Goal: Check status: Check status

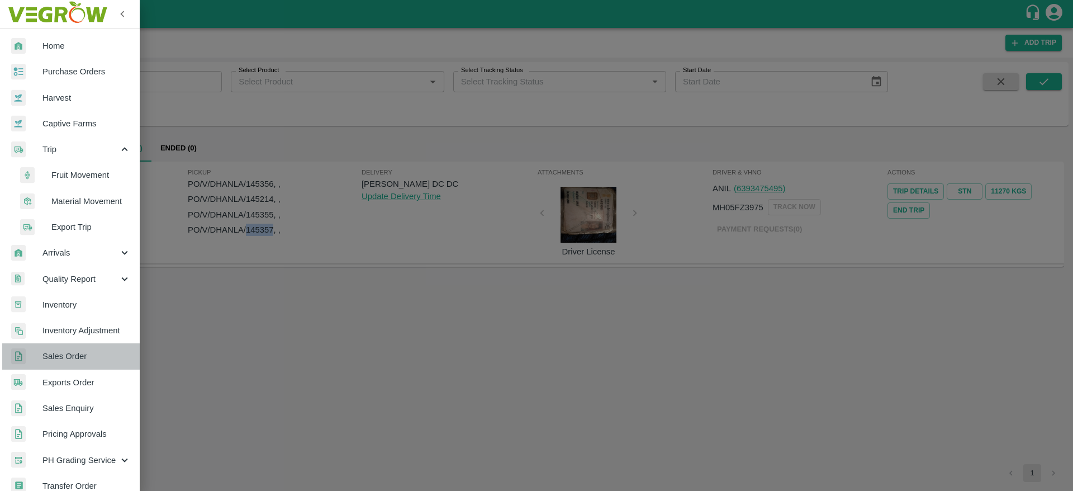
click at [81, 350] on span "Sales Order" at bounding box center [86, 356] width 88 height 12
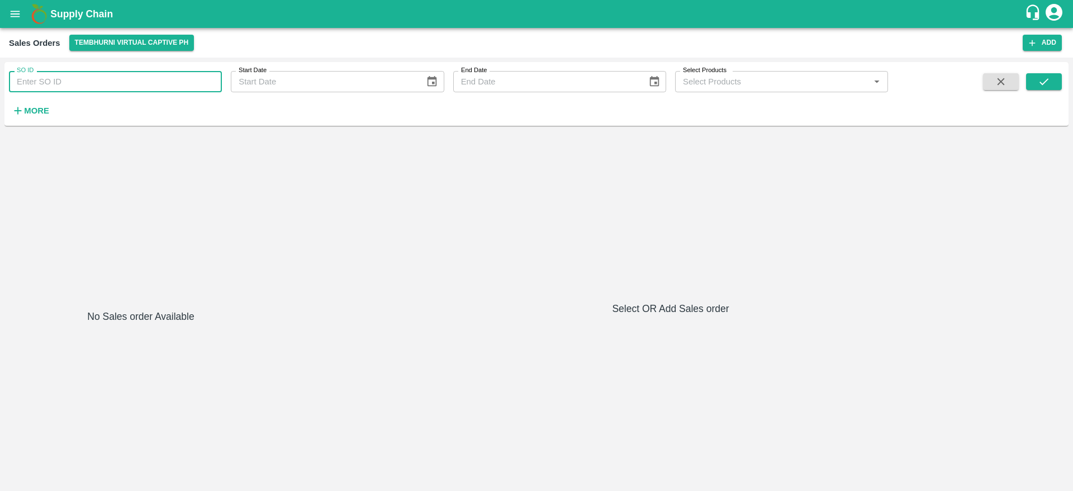
click at [127, 81] on input "SO ID" at bounding box center [115, 81] width 213 height 21
paste input "604825"
type input "604825"
click at [1049, 84] on icon "submit" at bounding box center [1044, 81] width 12 height 12
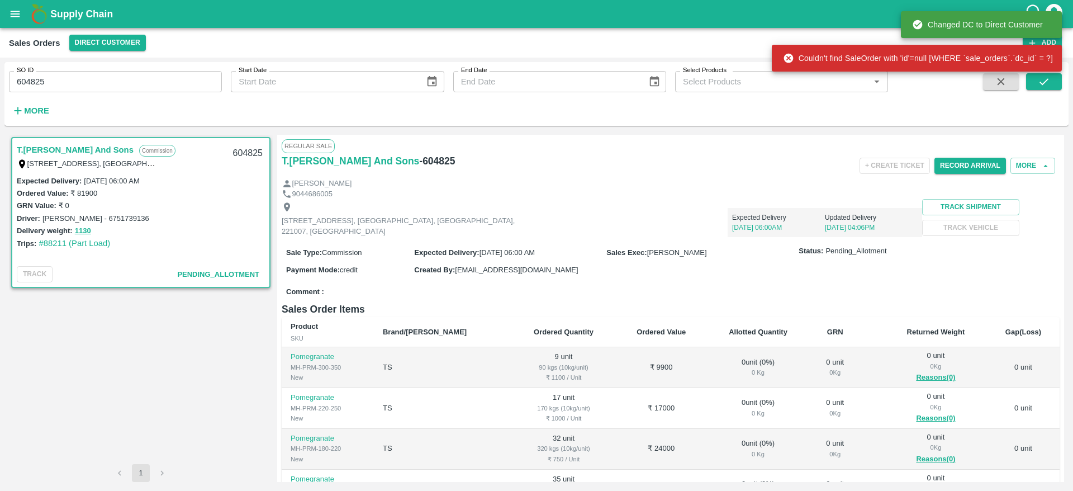
click at [75, 145] on link "T.[PERSON_NAME] And Sons" at bounding box center [75, 150] width 117 height 15
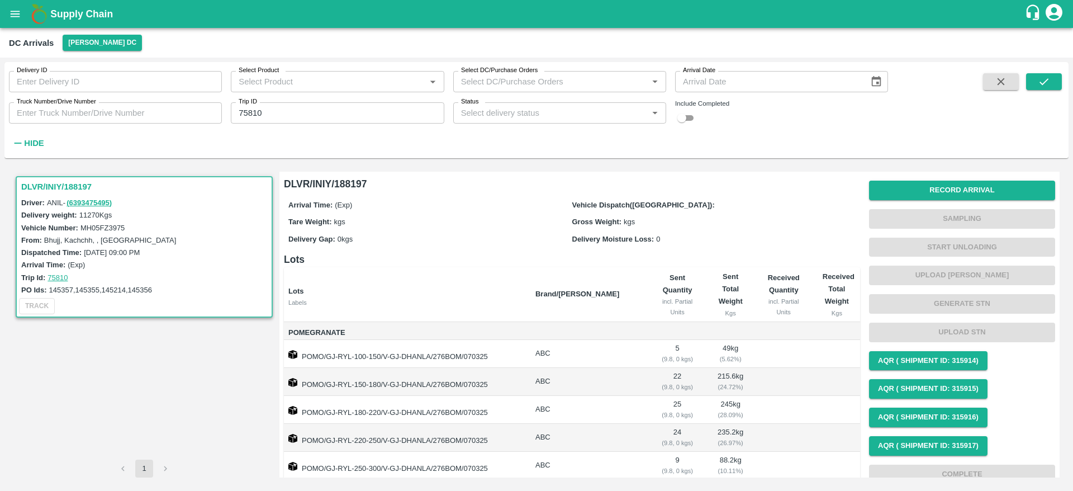
drag, startPoint x: 0, startPoint y: 0, endPoint x: 21, endPoint y: 12, distance: 23.8
click at [21, 12] on icon "open drawer" at bounding box center [15, 14] width 12 height 12
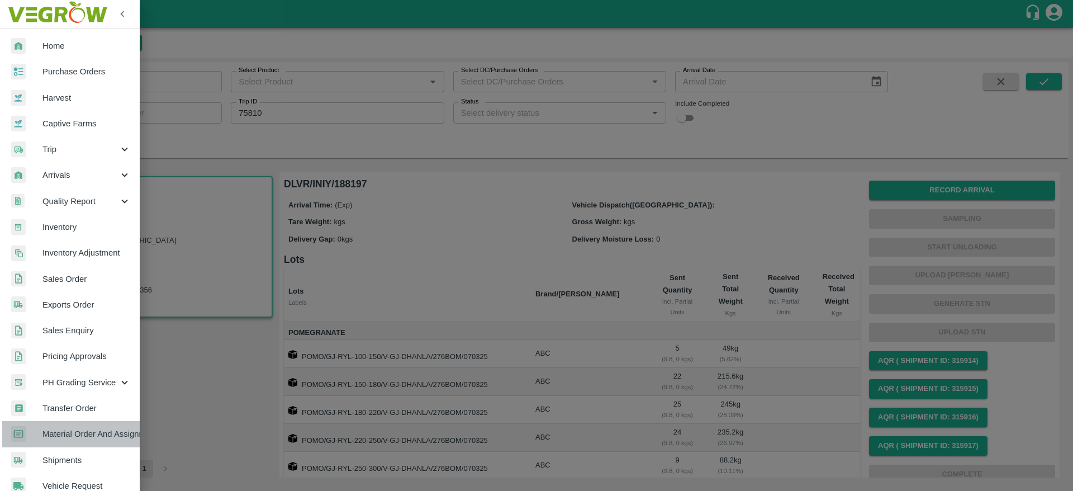
click at [89, 429] on span "Material Order And Assignment" at bounding box center [86, 434] width 88 height 12
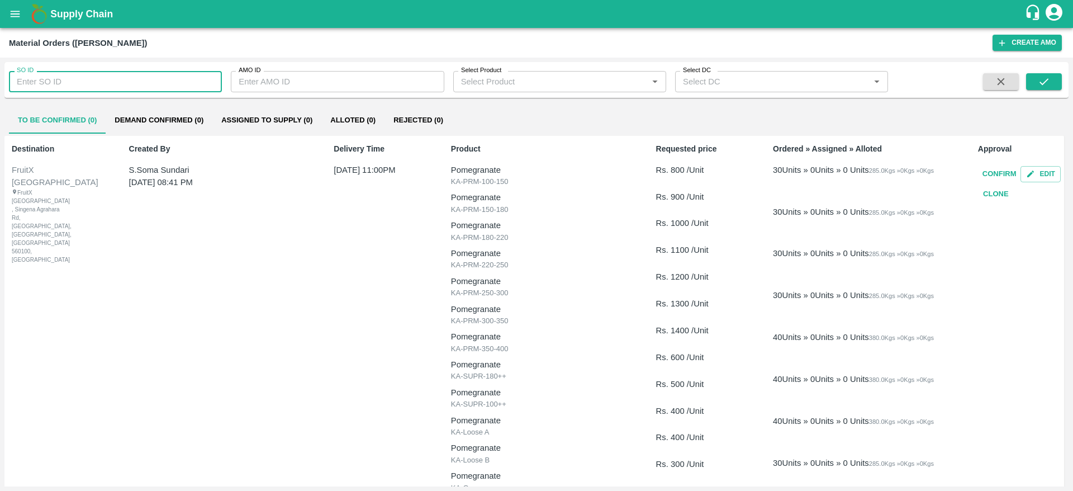
click at [110, 75] on input "SO ID" at bounding box center [115, 81] width 213 height 21
paste input "604825"
type input "604825"
click at [1041, 79] on icon "submit" at bounding box center [1044, 81] width 12 height 12
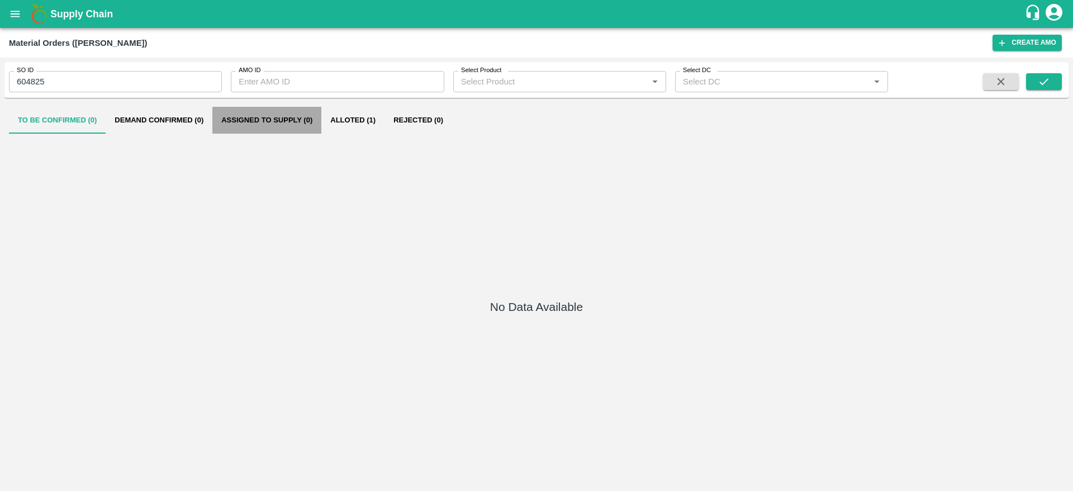
click at [310, 116] on button "Assigned to Supply (0)" at bounding box center [266, 120] width 109 height 27
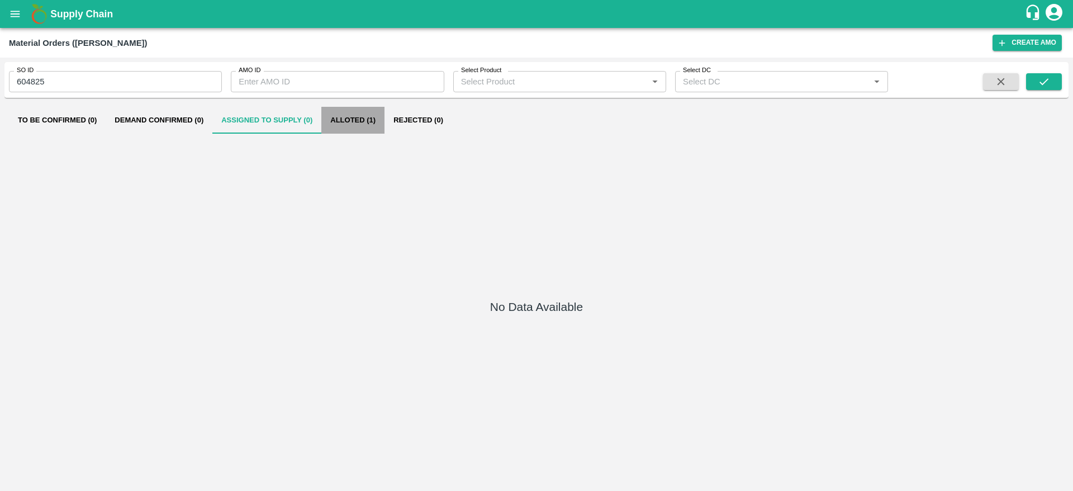
click at [364, 122] on button "Alloted (1)" at bounding box center [352, 120] width 63 height 27
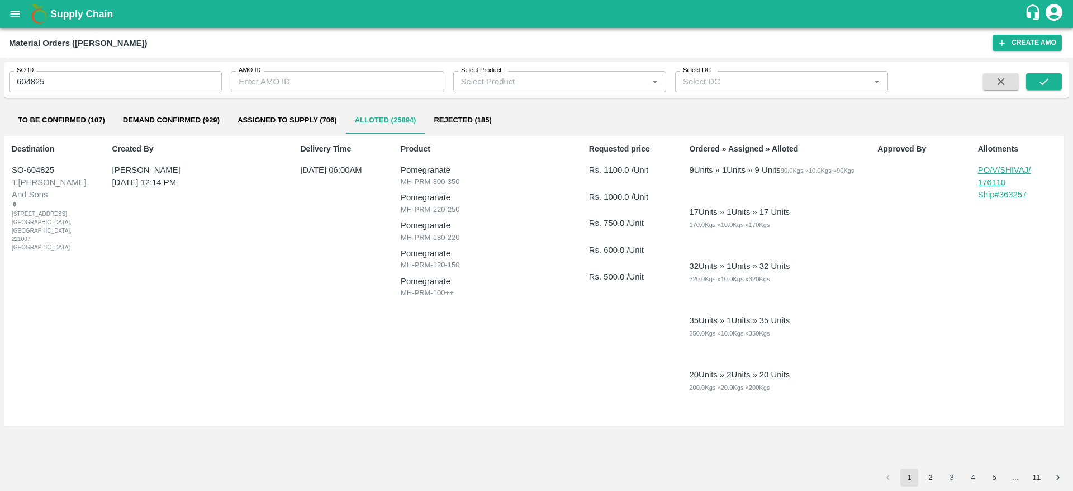
click at [1013, 172] on p "PO/V/SHIVAJ/176110" at bounding box center [1006, 176] width 56 height 25
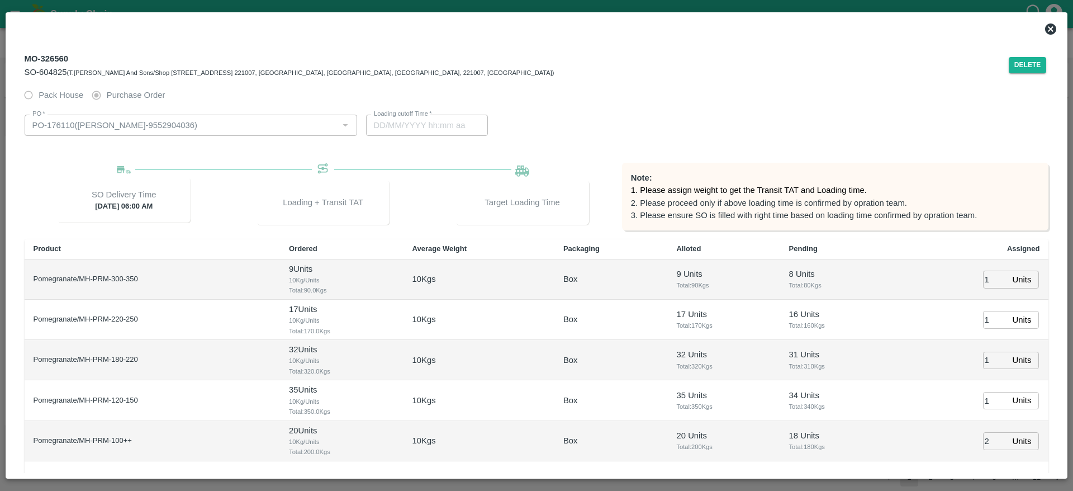
scroll to position [98, 0]
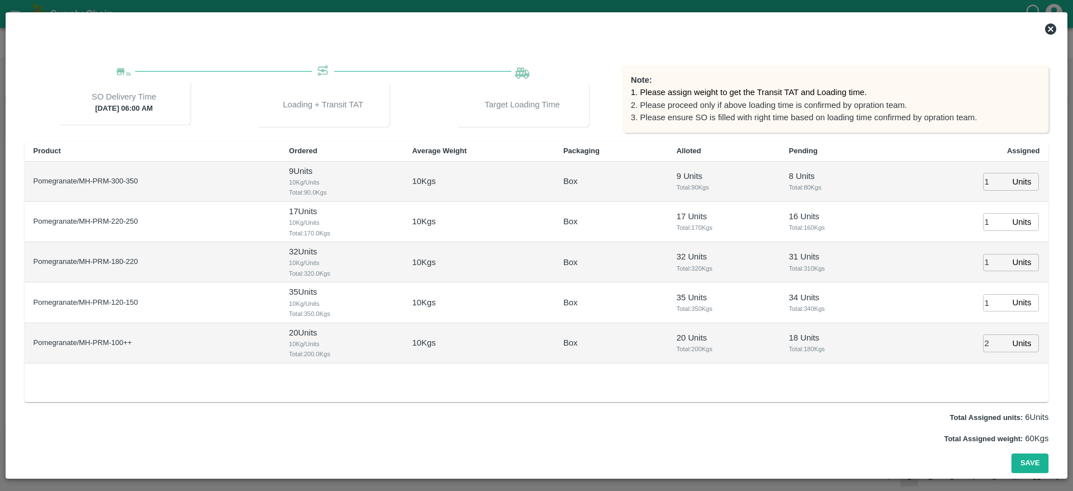
type input "16/09/2025 05:14 AM"
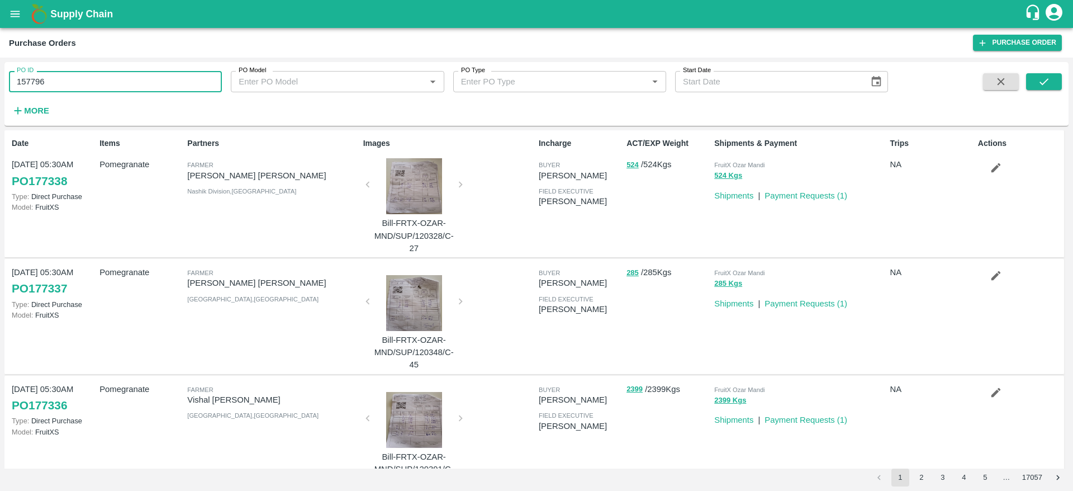
drag, startPoint x: 55, startPoint y: 80, endPoint x: 0, endPoint y: 81, distance: 55.3
click at [0, 81] on div "PO ID 157796 PO ID PO Model PO Model   * PO Type PO Type   * Start Date Start D…" at bounding box center [536, 274] width 1073 height 433
paste input "text"
type input "176110"
click at [1052, 79] on button "submit" at bounding box center [1044, 81] width 36 height 17
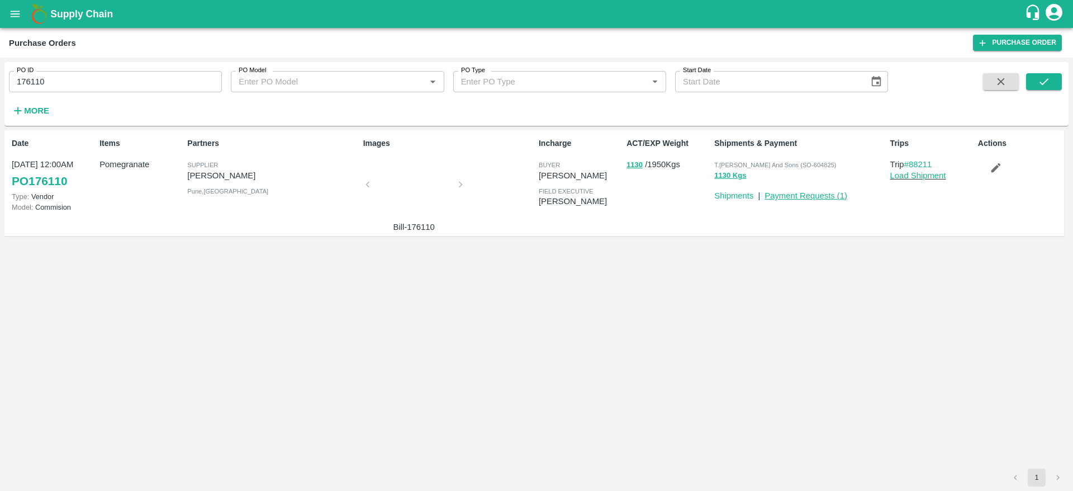
click at [831, 193] on link "Payment Requests ( 1 )" at bounding box center [806, 195] width 83 height 9
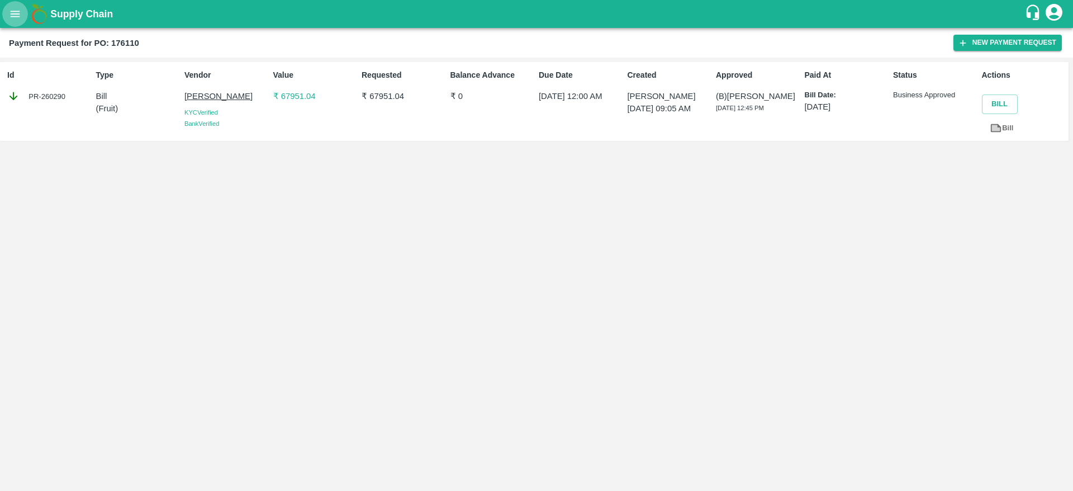
click at [11, 21] on button "open drawer" at bounding box center [15, 14] width 26 height 26
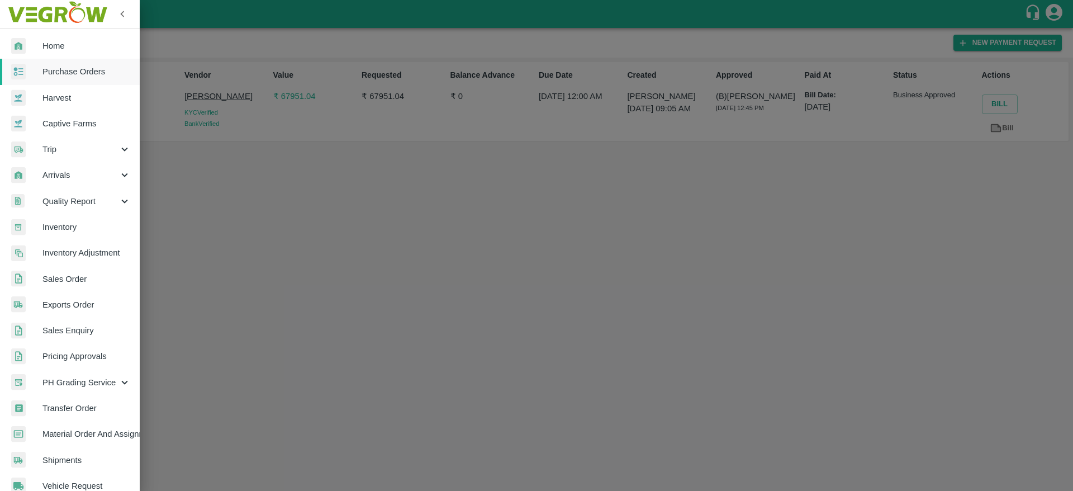
click at [99, 281] on span "Sales Order" at bounding box center [86, 279] width 88 height 12
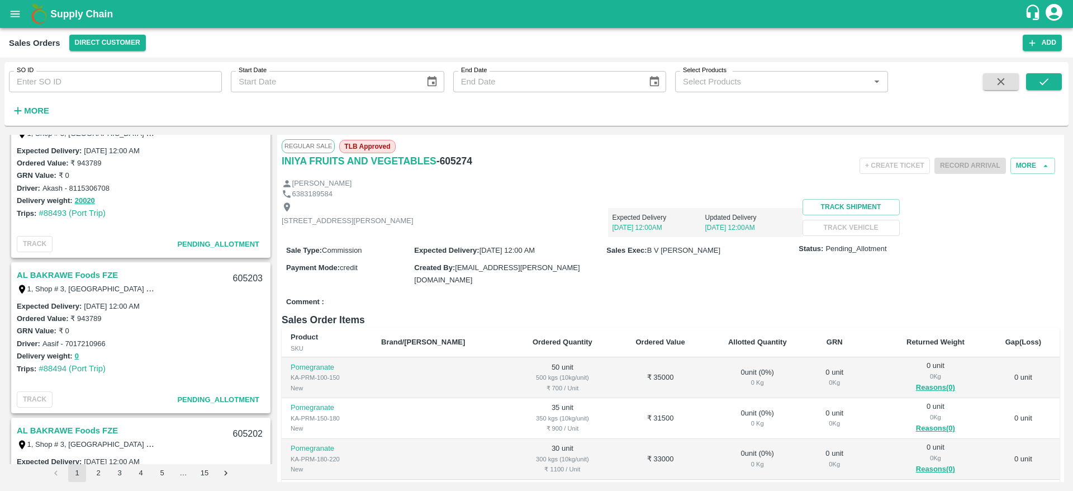
scroll to position [3556, 0]
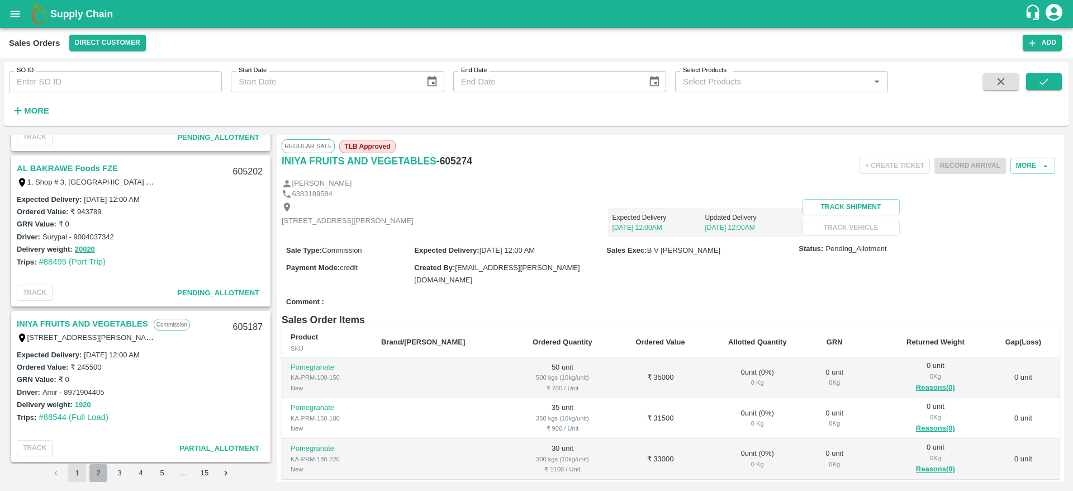
click at [96, 475] on button "2" at bounding box center [98, 473] width 18 height 18
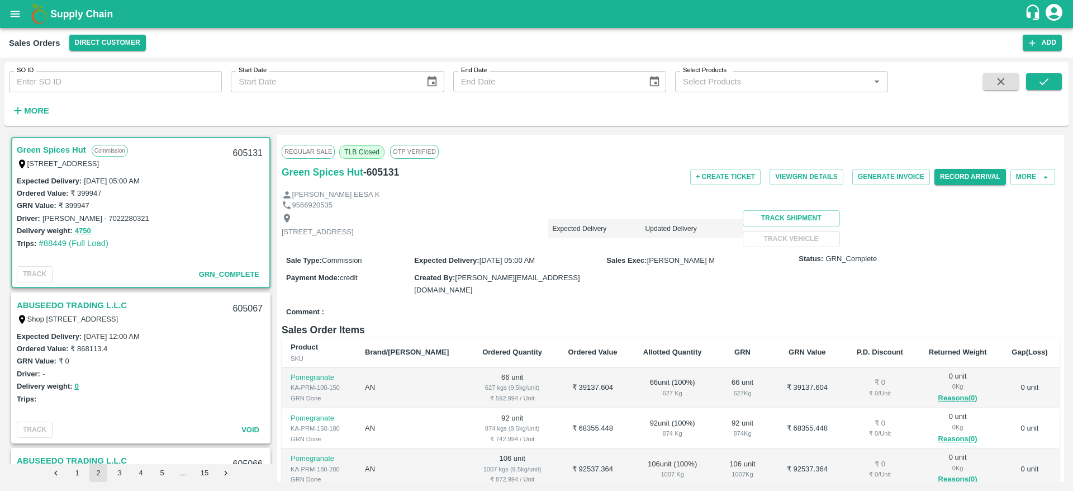
scroll to position [2, 0]
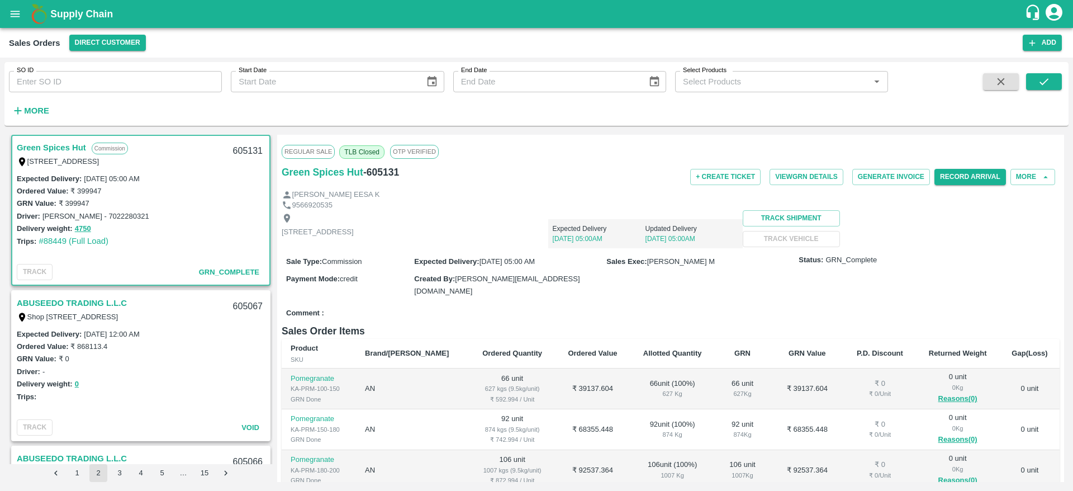
click at [54, 145] on link "Green Spices Hut" at bounding box center [51, 147] width 69 height 15
click at [812, 181] on button "View GRN Details" at bounding box center [807, 177] width 74 height 16
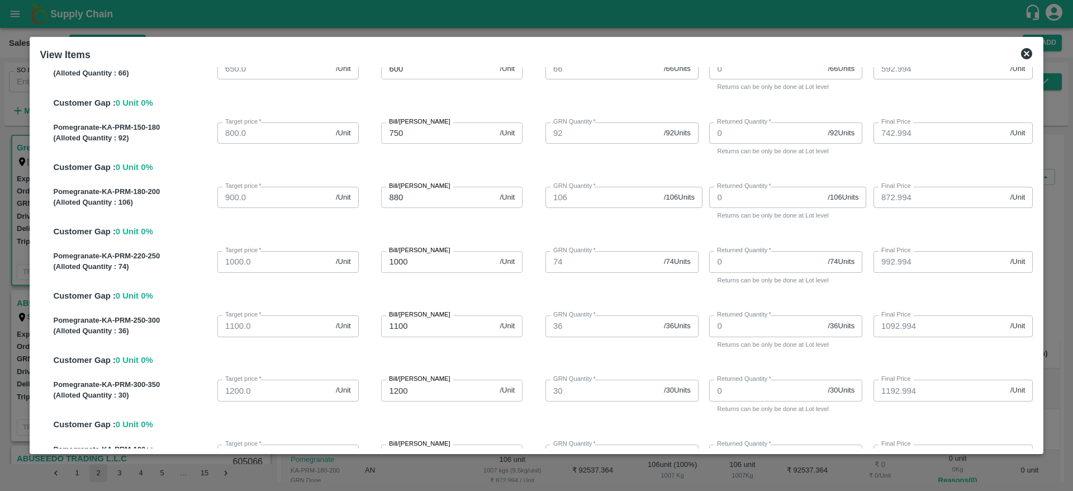
scroll to position [0, 0]
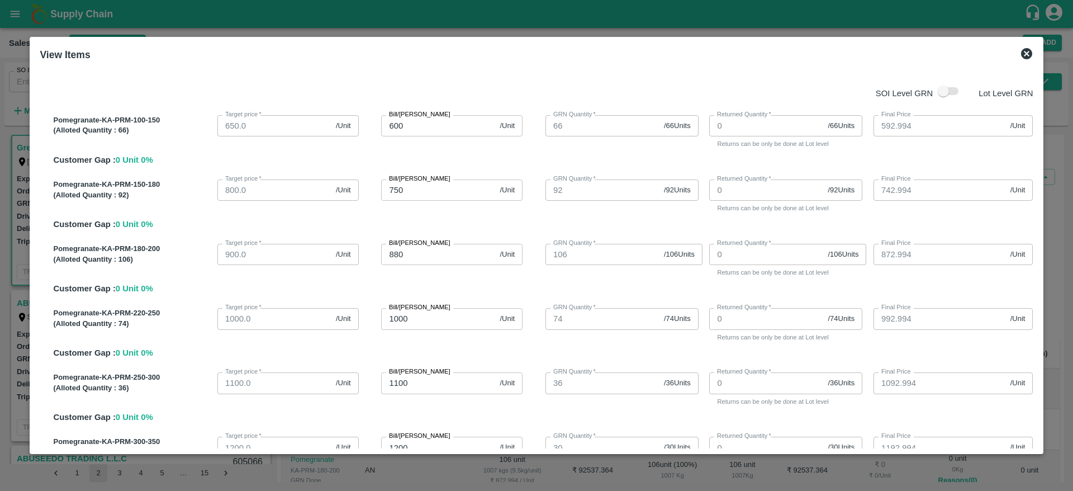
click at [1017, 46] on div "View Items" at bounding box center [536, 54] width 1002 height 25
click at [1020, 49] on icon at bounding box center [1026, 53] width 13 height 13
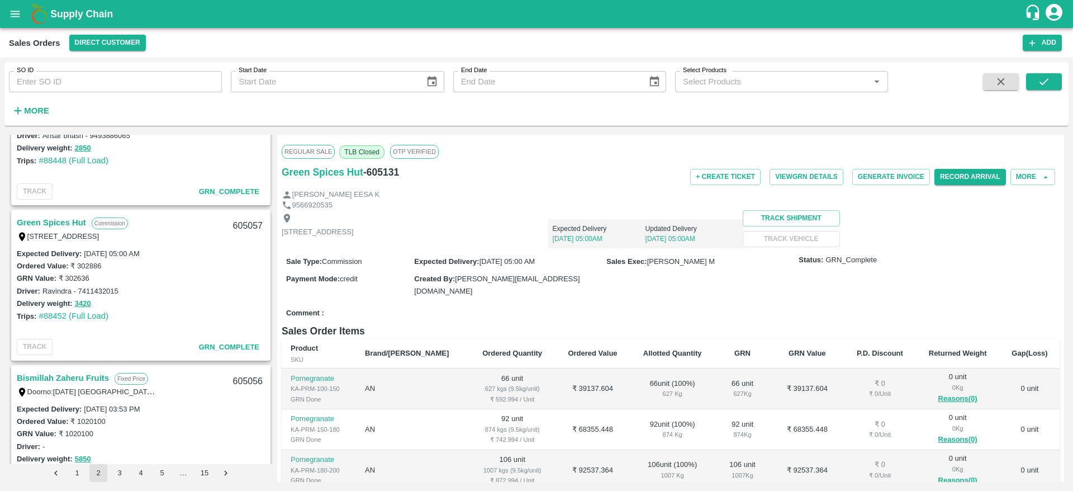
scroll to position [1069, 0]
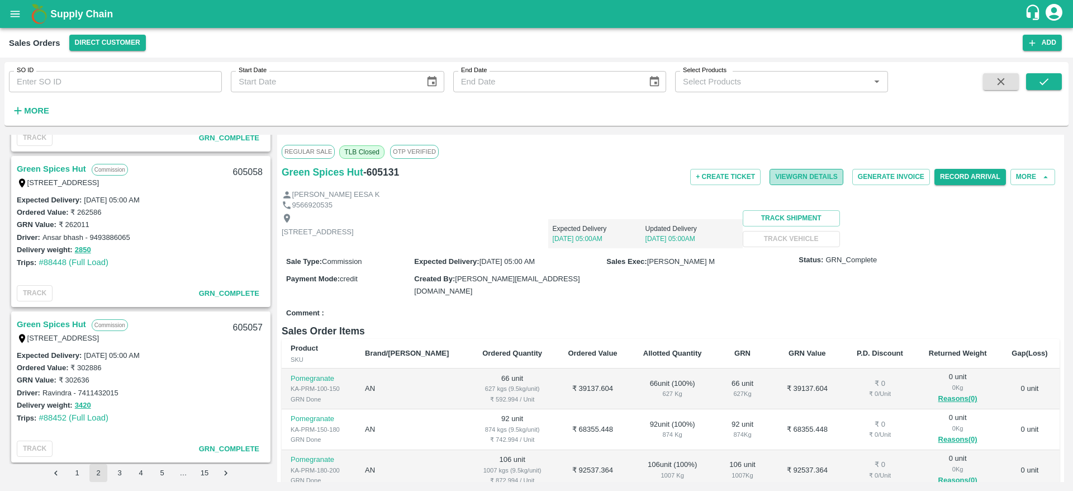
click at [794, 172] on button "View GRN Details" at bounding box center [807, 177] width 74 height 16
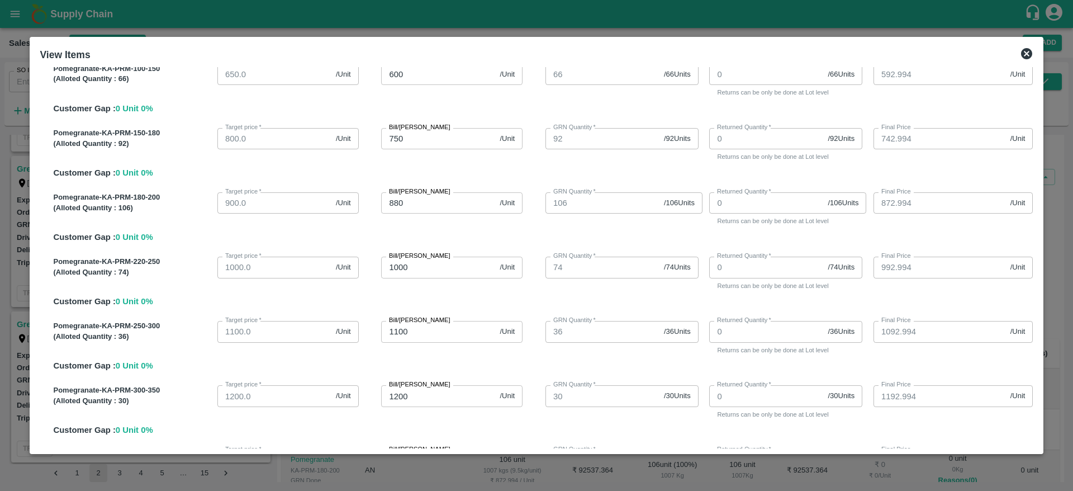
scroll to position [0, 0]
